Goal: Information Seeking & Learning: Find specific fact

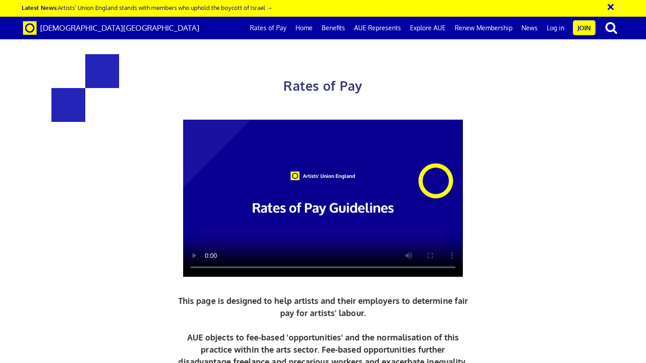
scroll to position [0, 5]
click at [642, 284] on div "Rates of Pay This page is designed to help artists and their employers to deter…" at bounding box center [323, 232] width 660 height 447
